Goal: Task Accomplishment & Management: Manage account settings

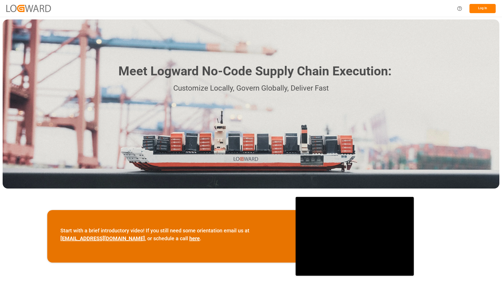
click at [485, 10] on button "Log In" at bounding box center [483, 8] width 26 height 9
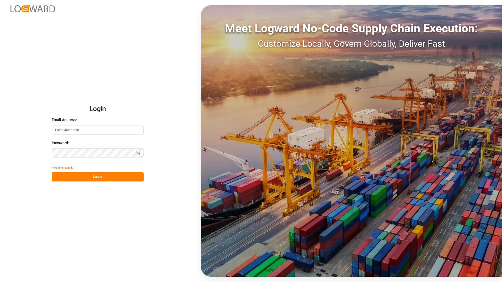
click at [62, 130] on input at bounding box center [98, 130] width 92 height 9
type input "[EMAIL_ADDRESS][PERSON_NAME][DOMAIN_NAME]"
click at [87, 178] on button "Log In" at bounding box center [98, 176] width 92 height 9
click at [101, 177] on button "Log In" at bounding box center [98, 176] width 92 height 9
